Goal: Task Accomplishment & Management: Use online tool/utility

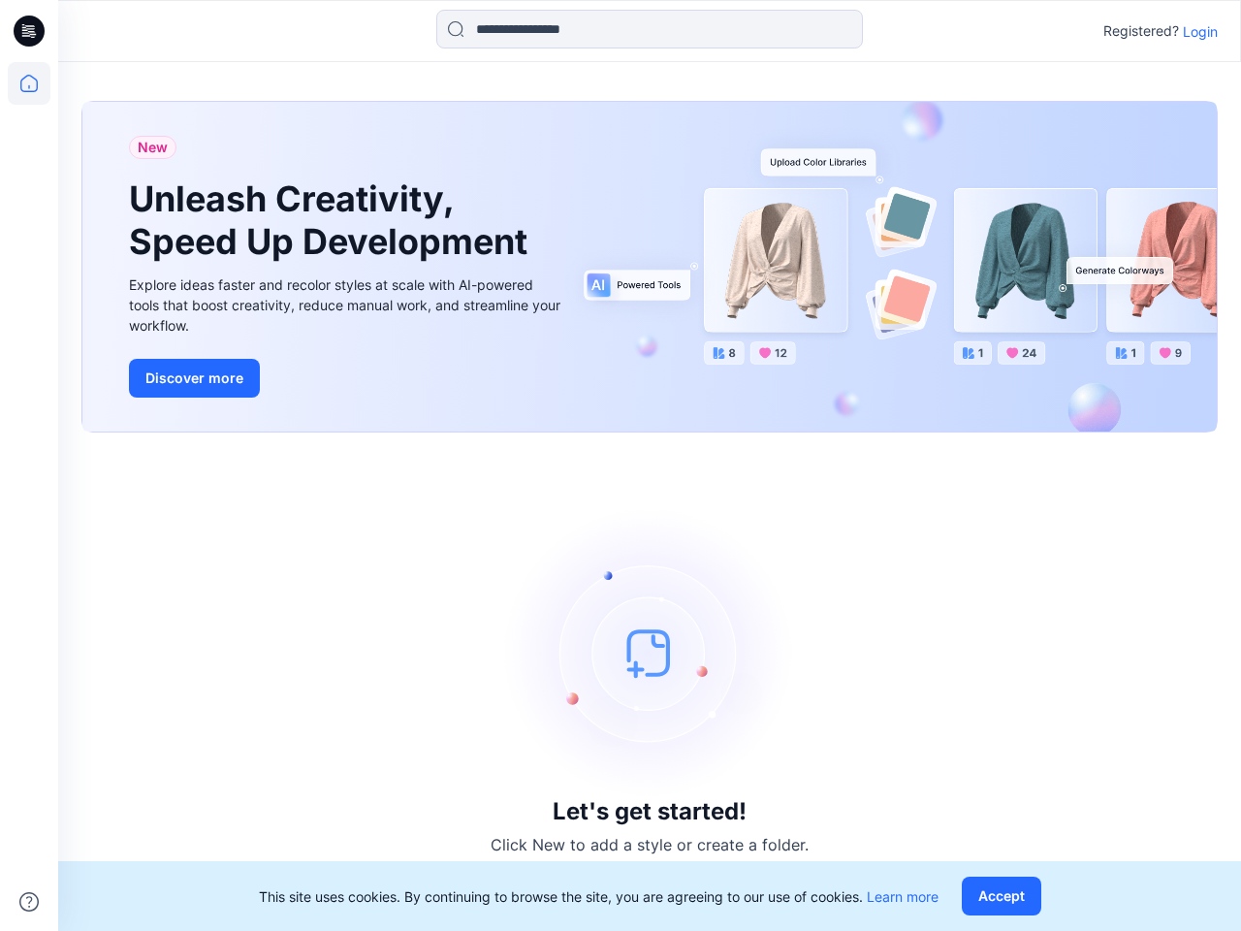
click at [620, 465] on div "Let's get started! Click New to add a style or create a folder." at bounding box center [649, 682] width 1136 height 452
click at [30, 31] on icon at bounding box center [32, 31] width 8 height 1
click at [29, 83] on icon at bounding box center [29, 83] width 43 height 43
click at [29, 901] on icon at bounding box center [28, 901] width 19 height 19
click at [649, 29] on input at bounding box center [649, 29] width 426 height 39
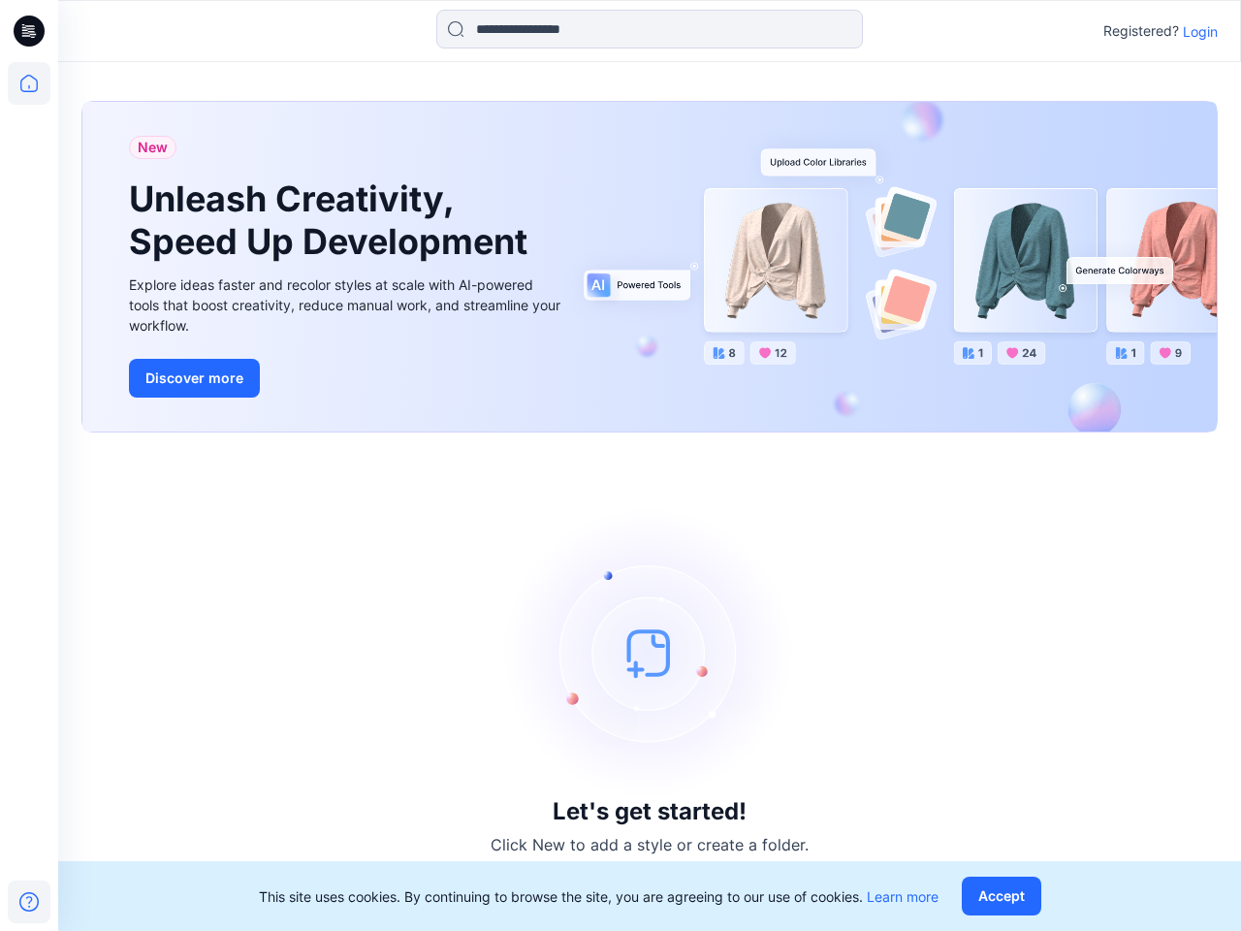
click at [1200, 31] on p "Login" at bounding box center [1200, 31] width 35 height 20
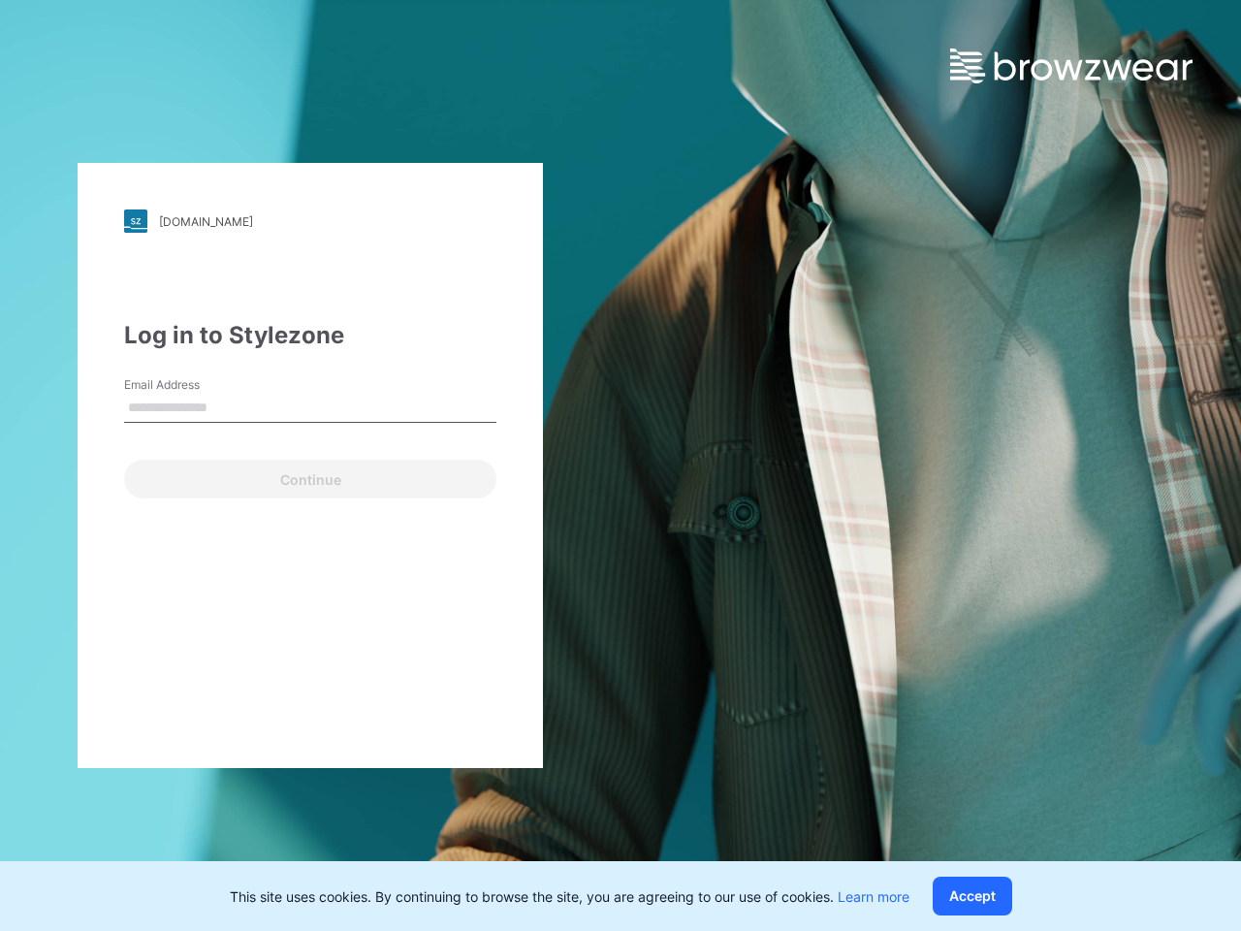
click at [1005, 896] on button "Accept" at bounding box center [971, 895] width 79 height 39
